Goal: Information Seeking & Learning: Check status

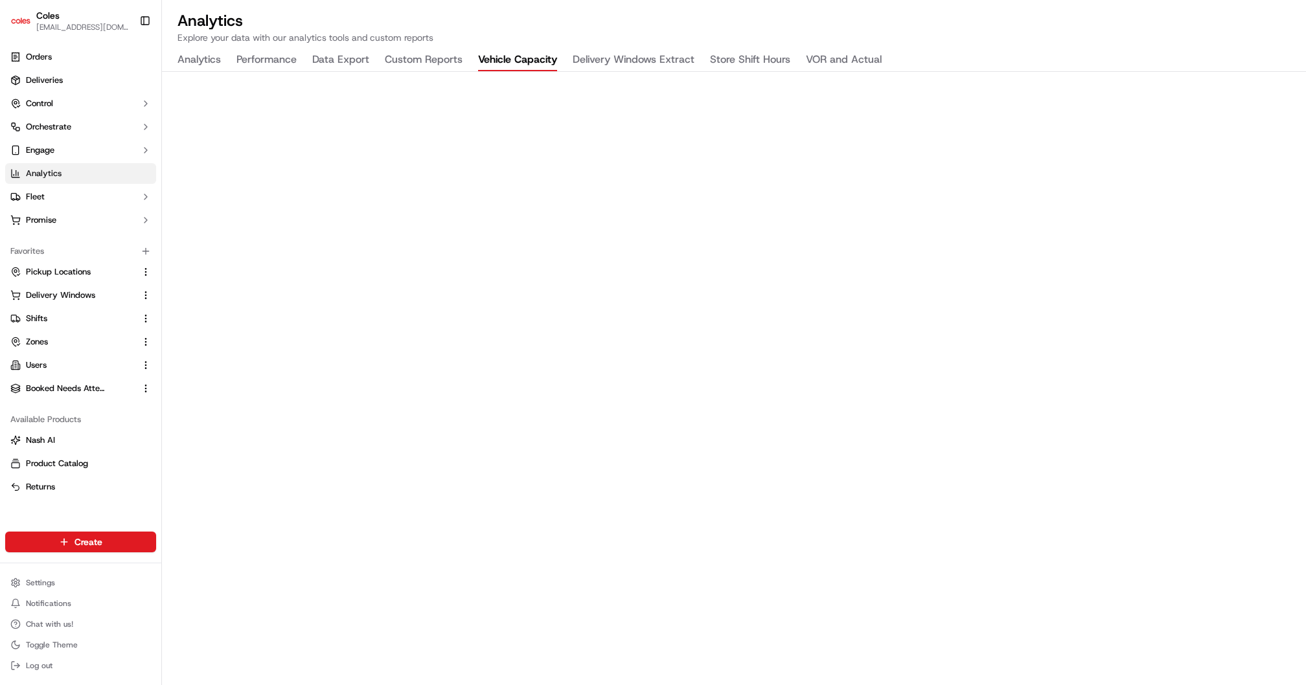
click at [663, 66] on button "Delivery Windows Extract" at bounding box center [634, 60] width 122 height 22
click at [44, 58] on span "Orders" at bounding box center [39, 57] width 26 height 12
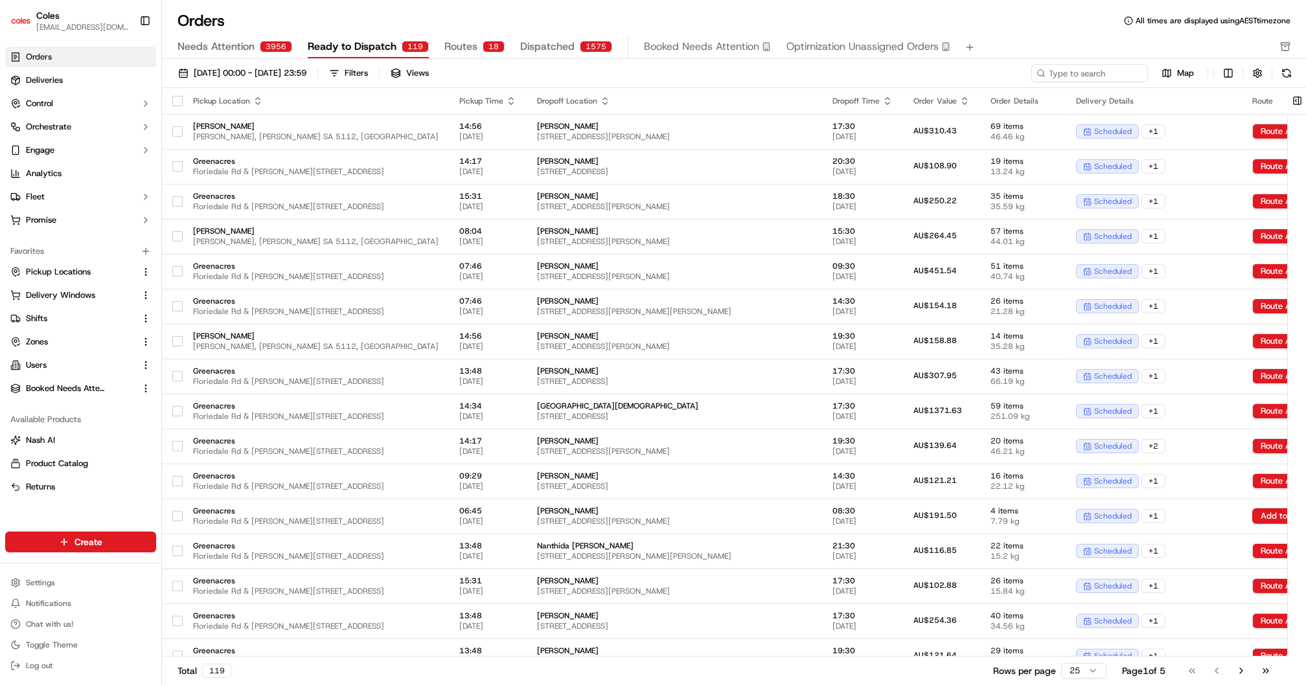
click at [558, 51] on span "Dispatched" at bounding box center [547, 47] width 54 height 16
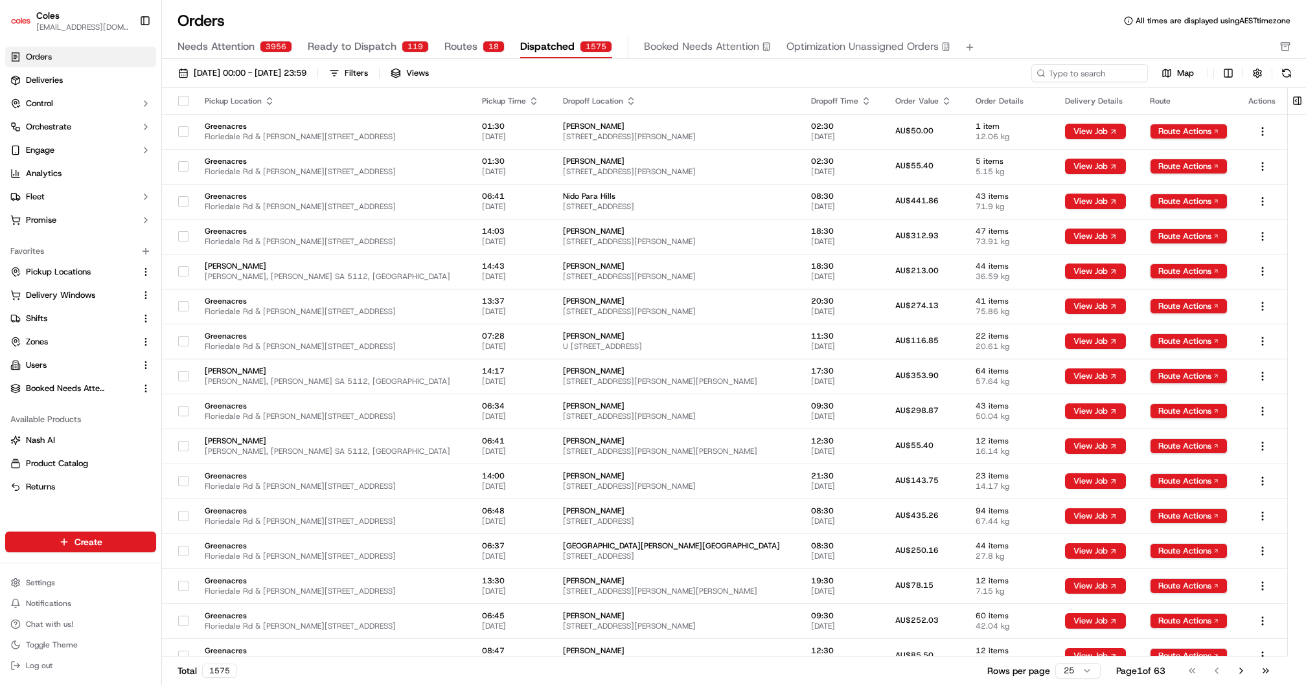
click at [296, 67] on span "[DATE] 00:00 - [DATE] 23:59" at bounding box center [250, 73] width 113 height 12
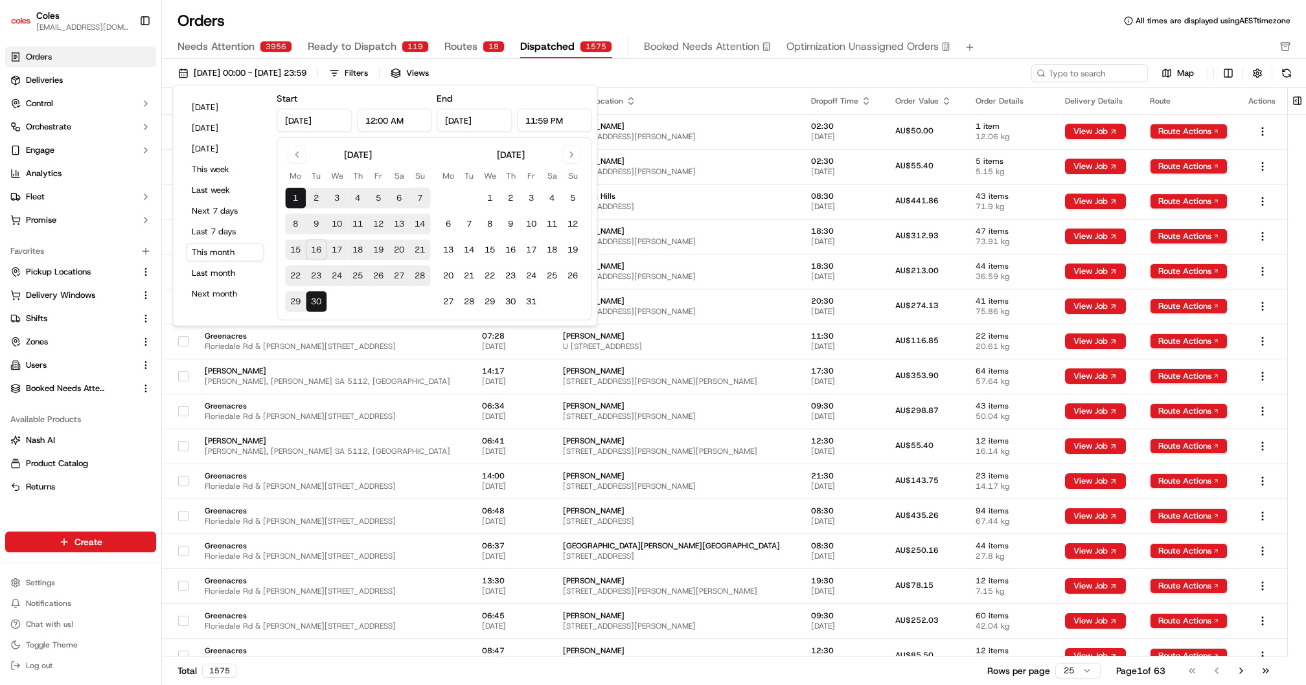
click at [317, 247] on button "16" at bounding box center [316, 250] width 21 height 21
type input "[DATE]"
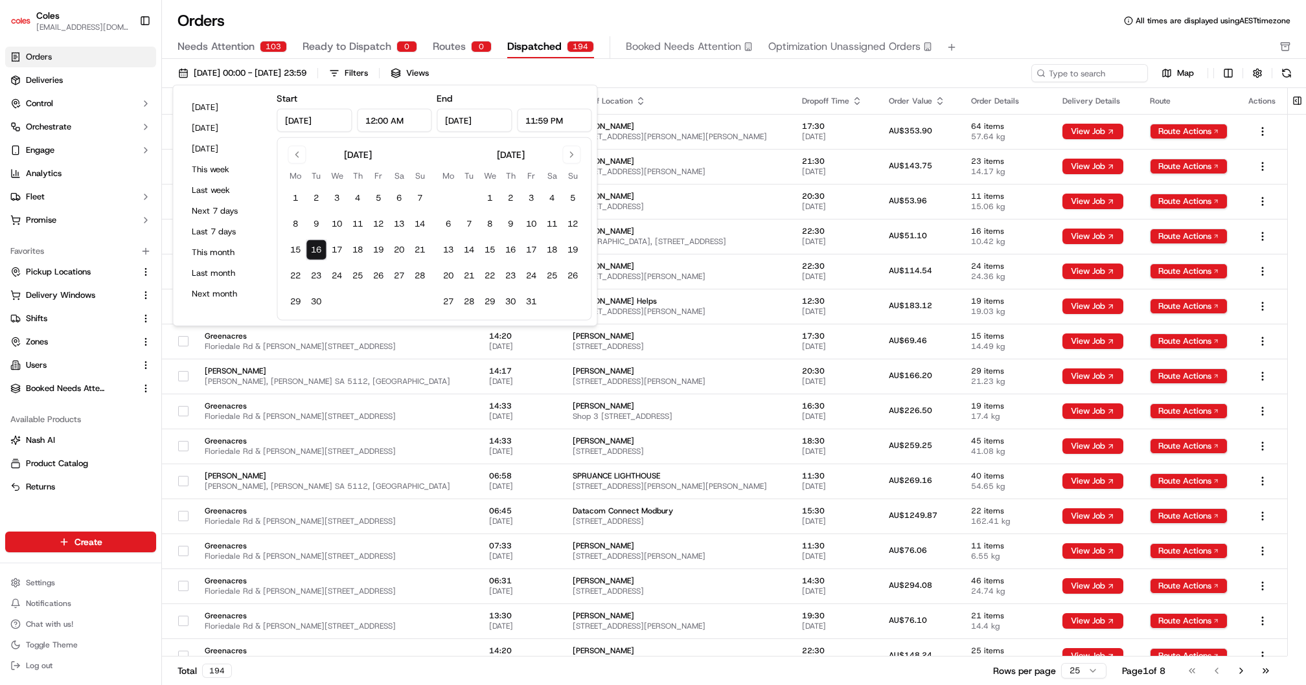
click at [304, 14] on div "Orders All times are displayed using AEST timezone" at bounding box center [734, 20] width 1144 height 21
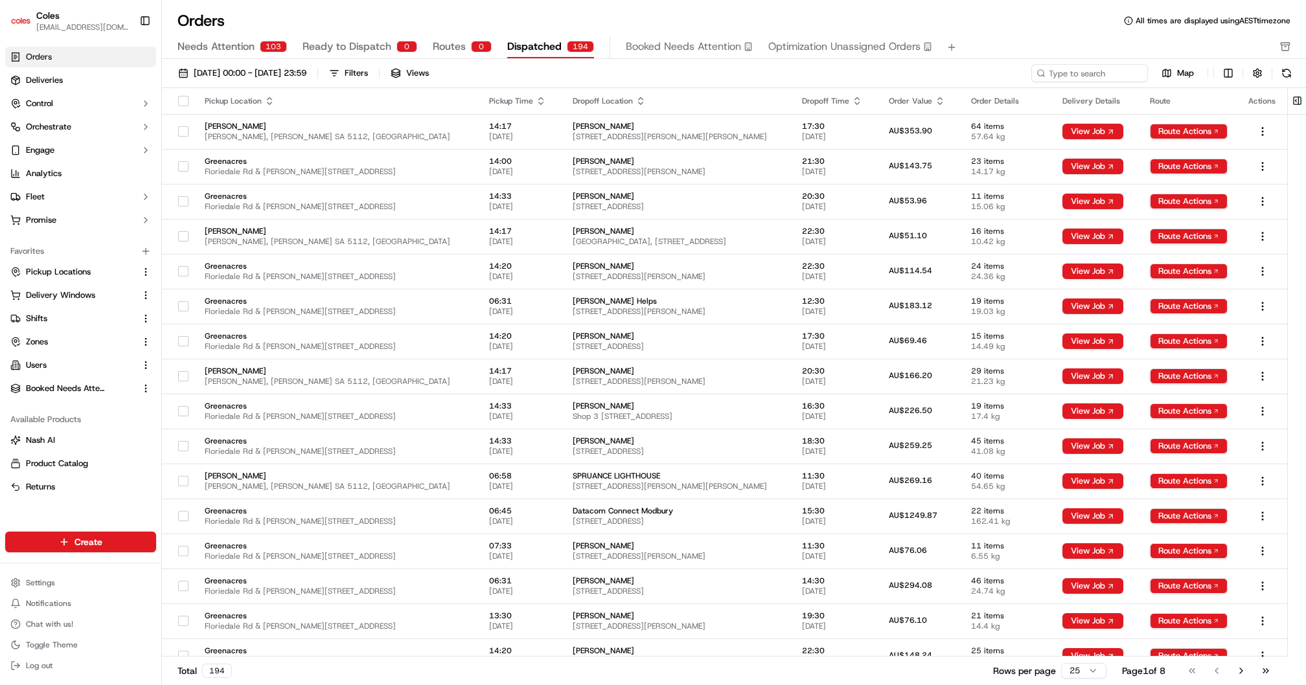
click at [368, 75] on div "Filters" at bounding box center [356, 73] width 23 height 12
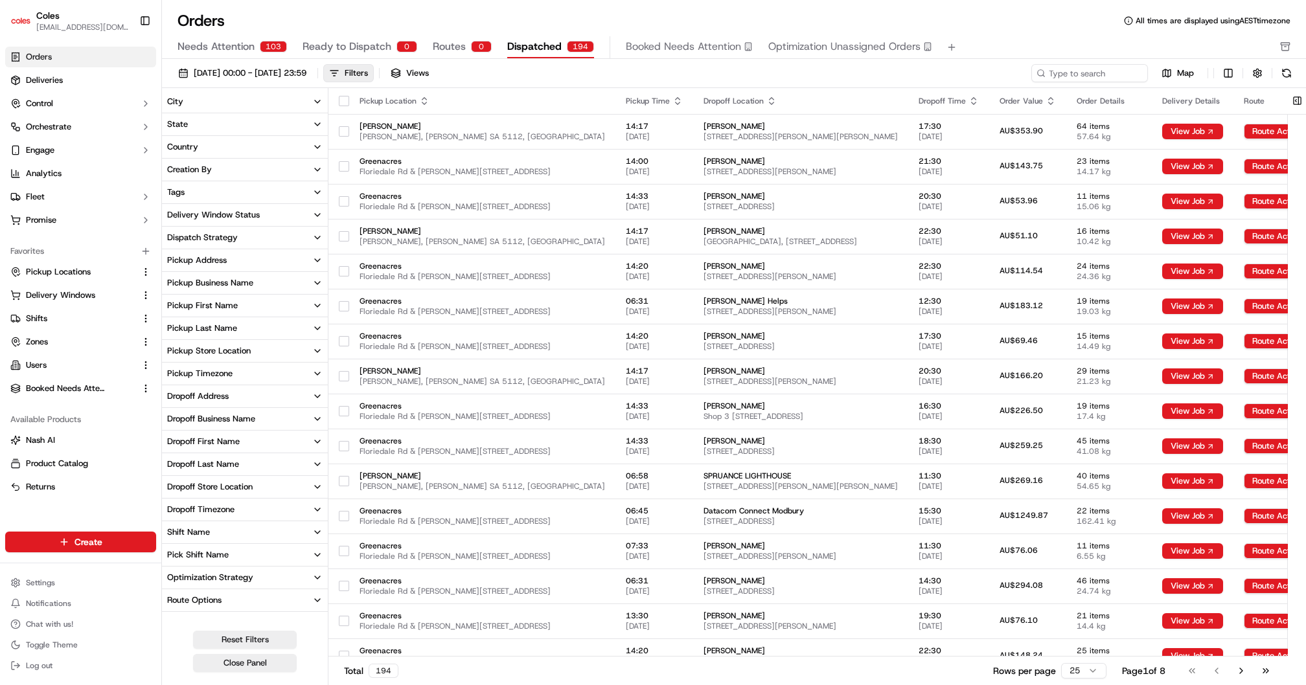
click at [242, 278] on div "Pickup Business Name" at bounding box center [210, 283] width 86 height 12
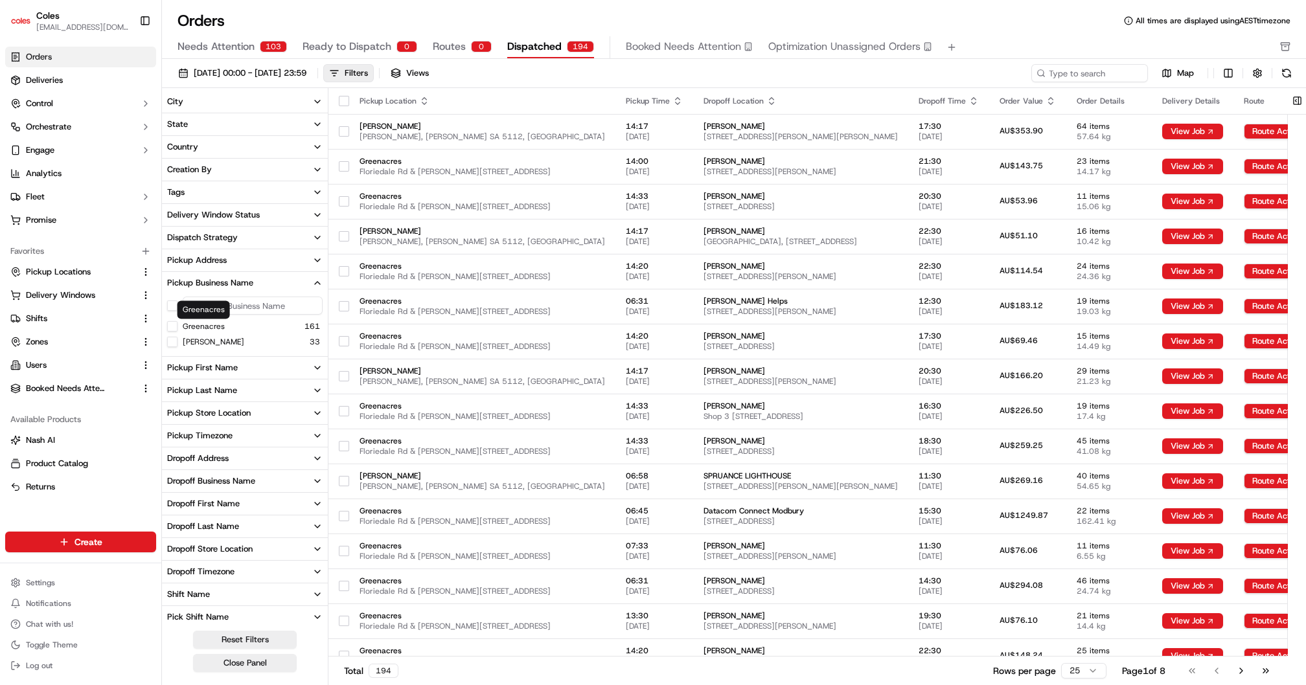
click at [219, 325] on label "Greenacres" at bounding box center [204, 326] width 42 height 10
click at [178, 325] on button "Greenacres" at bounding box center [172, 326] width 10 height 10
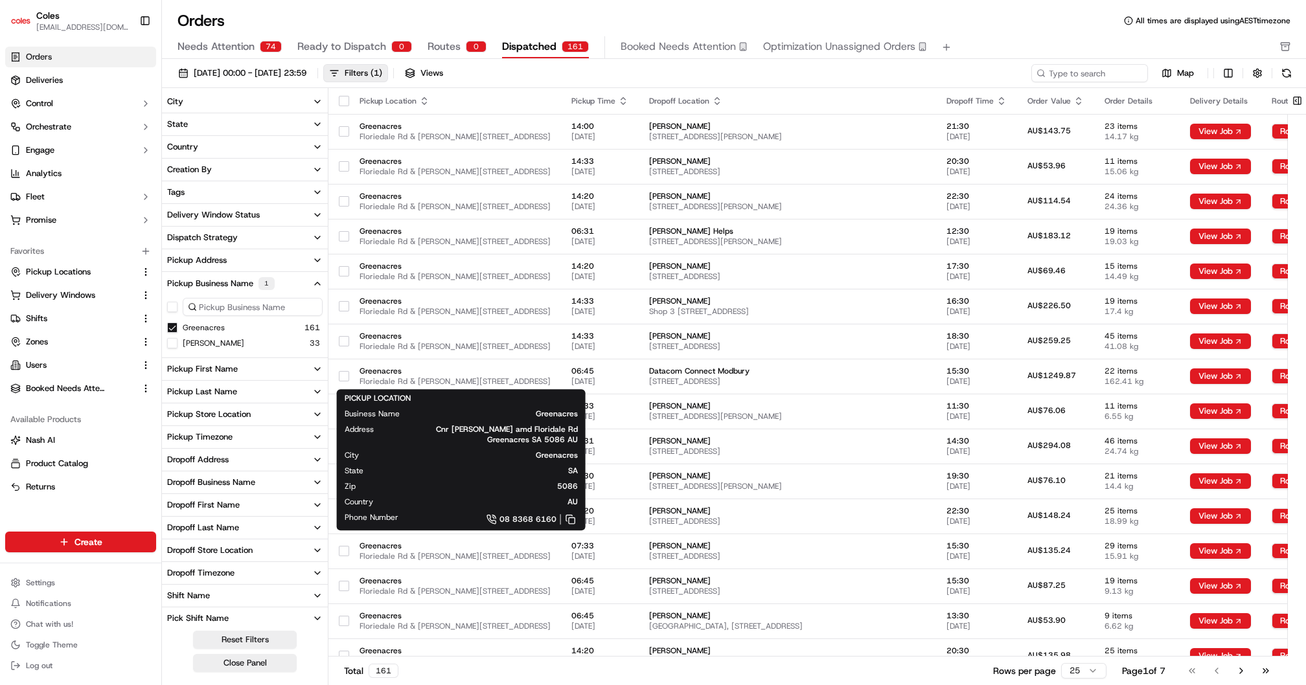
type button "on"
